Goal: Task Accomplishment & Management: Use online tool/utility

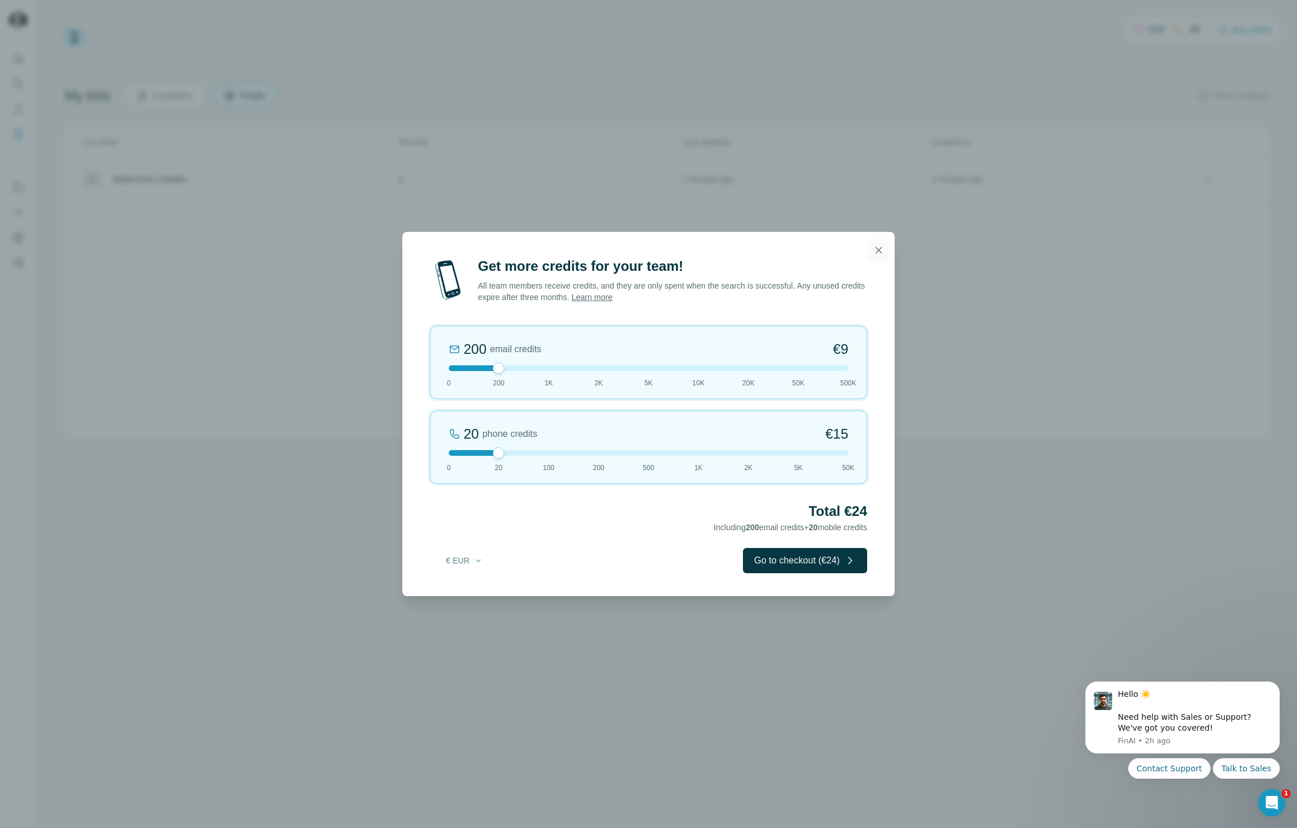
click at [879, 251] on icon "button" at bounding box center [878, 249] width 11 height 11
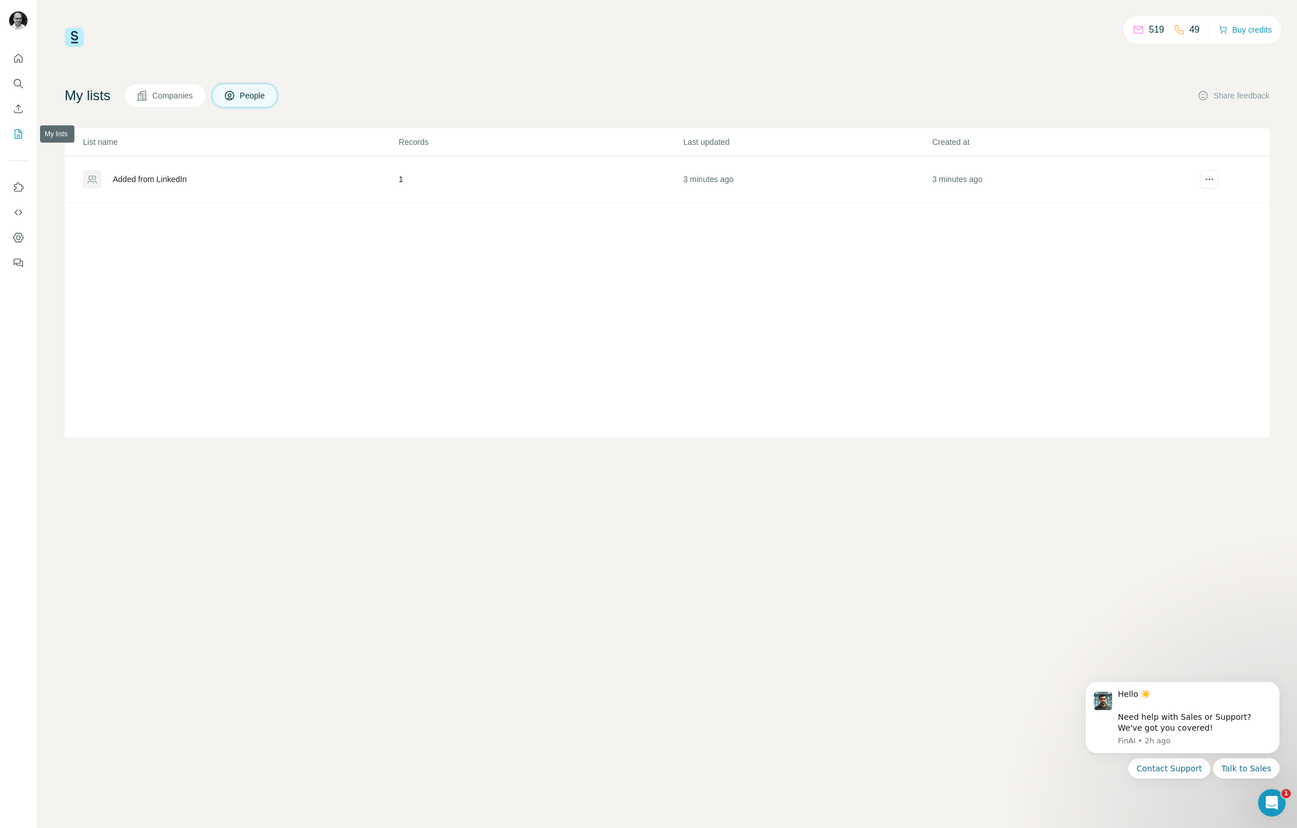
click at [17, 137] on icon "My lists" at bounding box center [18, 133] width 11 height 11
click at [130, 181] on div "Added from LinkedIn" at bounding box center [150, 178] width 74 height 11
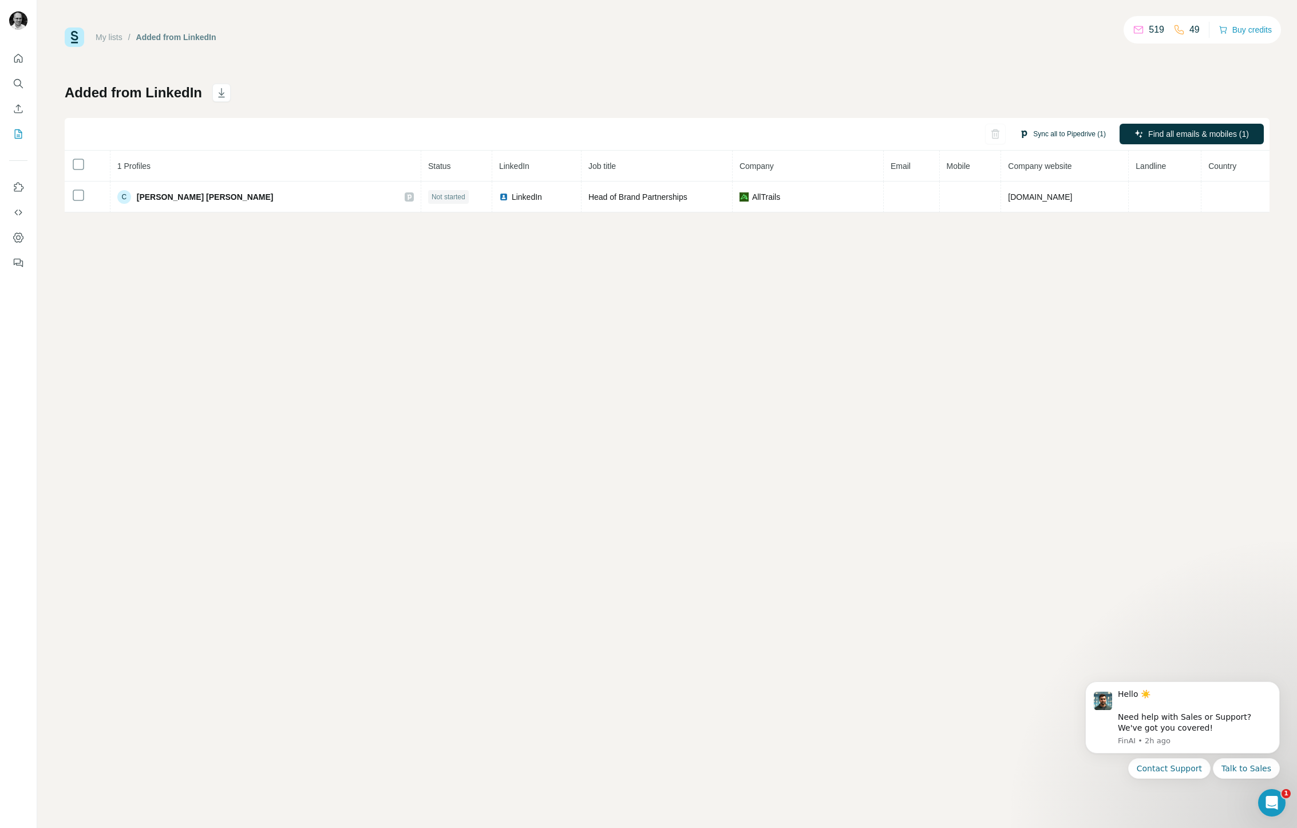
click at [1039, 135] on button "Sync all to Pipedrive (1)" at bounding box center [1063, 133] width 102 height 17
click at [617, 342] on div "My lists / Added from LinkedIn 519 49 Buy credits Added from LinkedIn Sync all …" at bounding box center [667, 414] width 1260 height 828
click at [19, 188] on icon "Use Surfe on LinkedIn" at bounding box center [18, 186] width 11 height 11
